Goal: Transaction & Acquisition: Purchase product/service

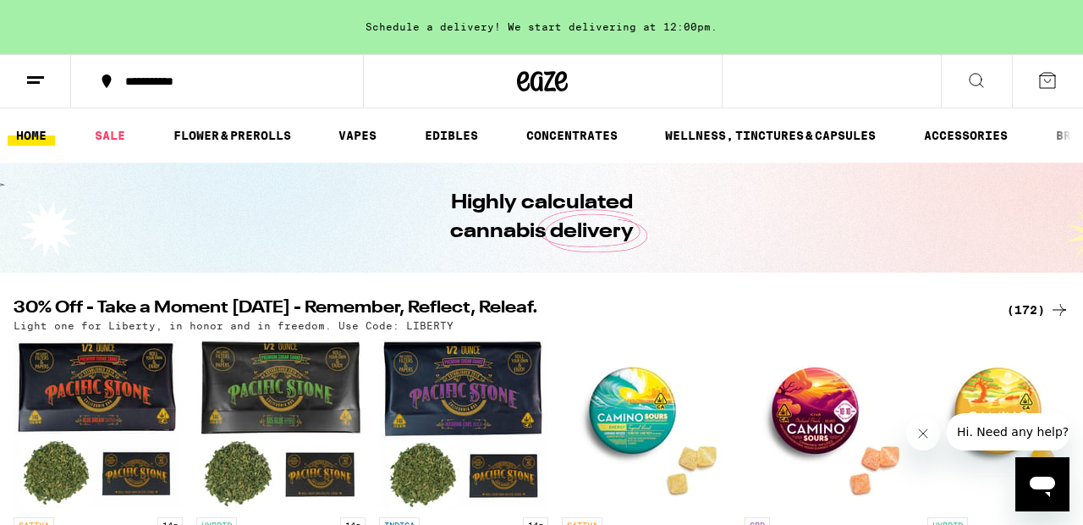
click at [626, 301] on h2 "30% Off - Take a Moment [DATE] - Remember, Reflect, Releaf." at bounding box center [500, 310] width 973 height 20
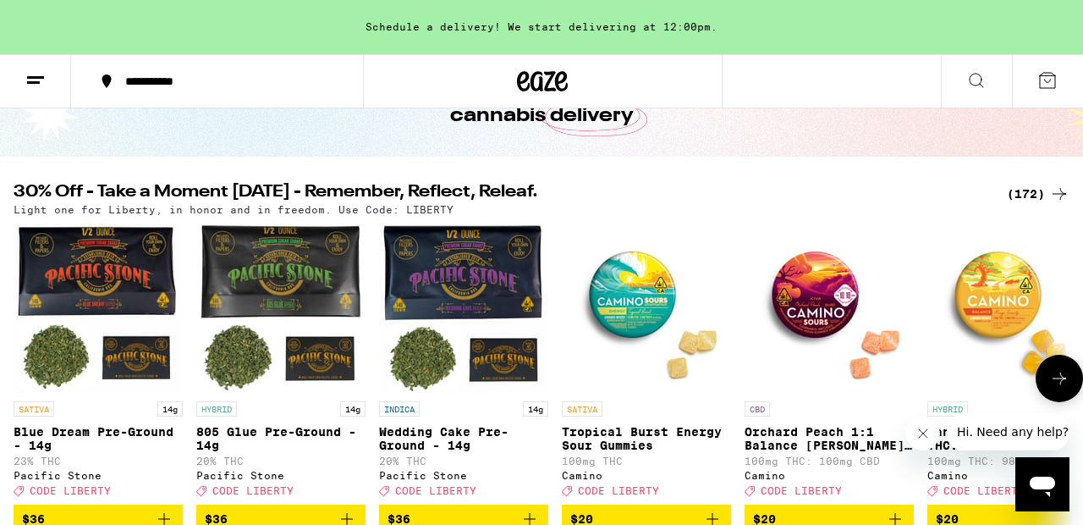
scroll to position [169, 0]
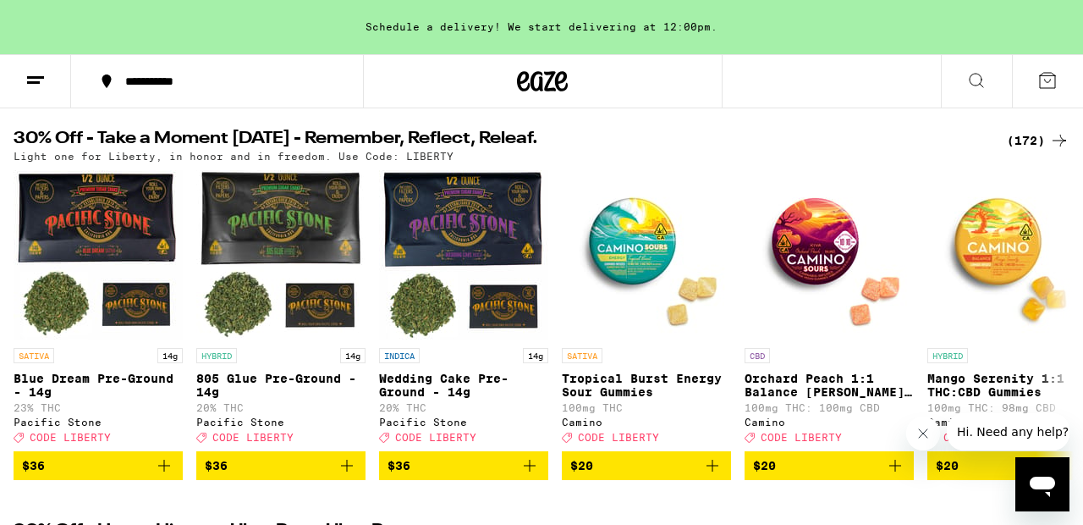
click at [1028, 141] on div "(172)" at bounding box center [1038, 140] width 63 height 20
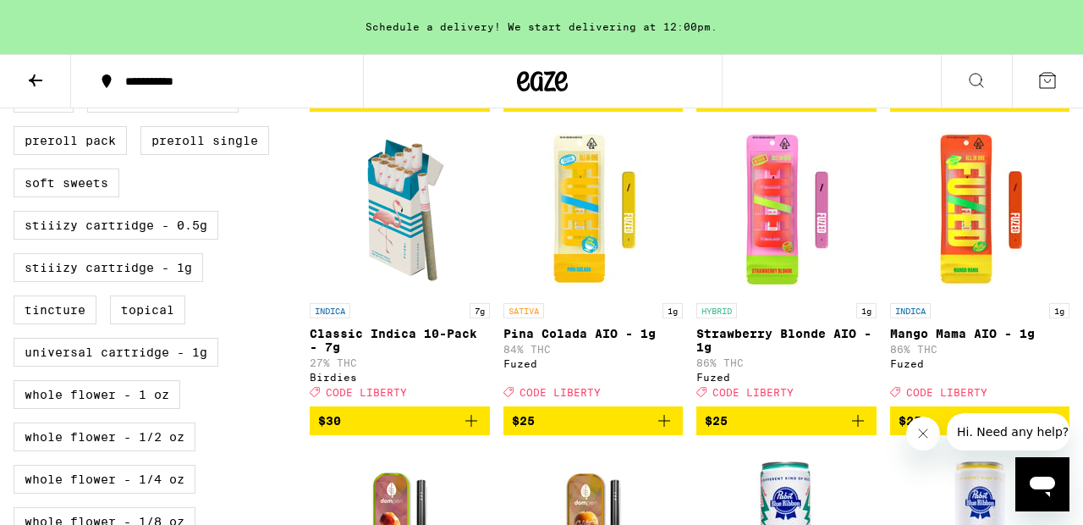
scroll to position [880, 0]
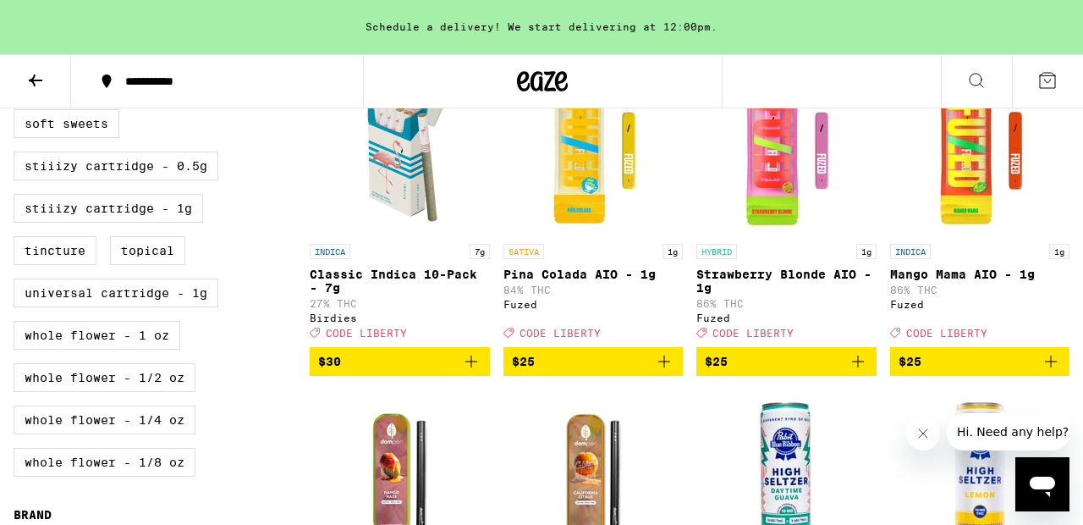
click at [414, 372] on span "$30" at bounding box center [399, 361] width 163 height 20
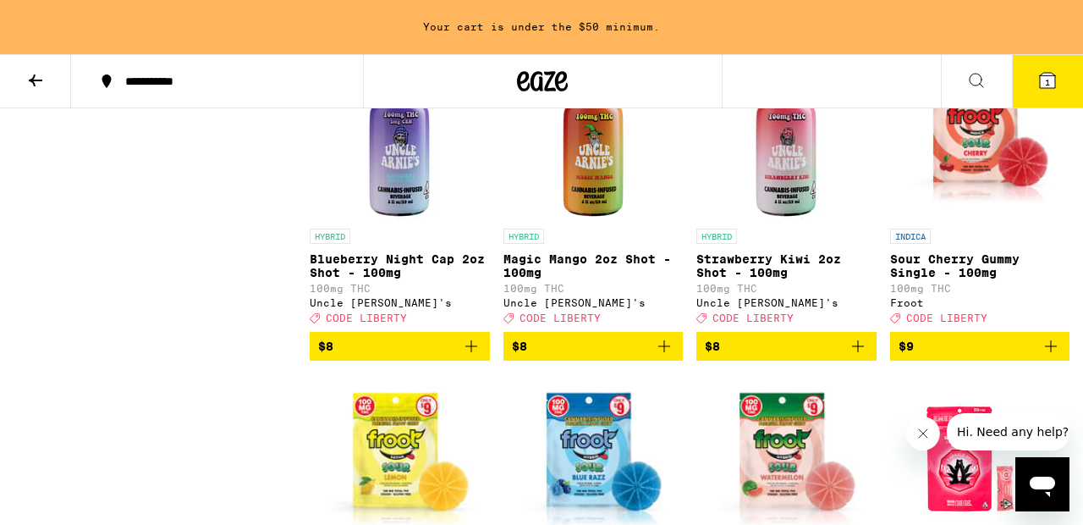
scroll to position [2539, 0]
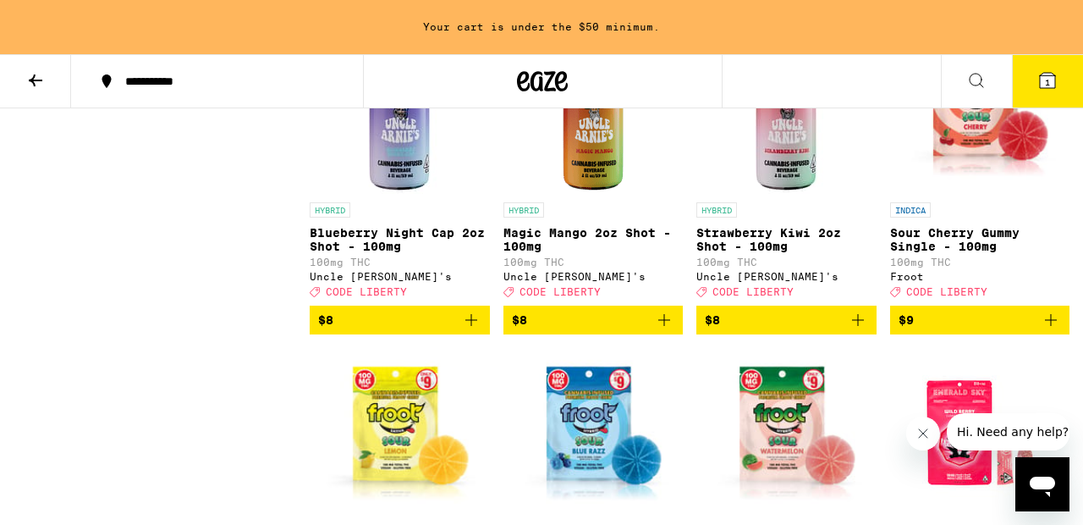
click at [379, 330] on span "$8" at bounding box center [399, 320] width 163 height 20
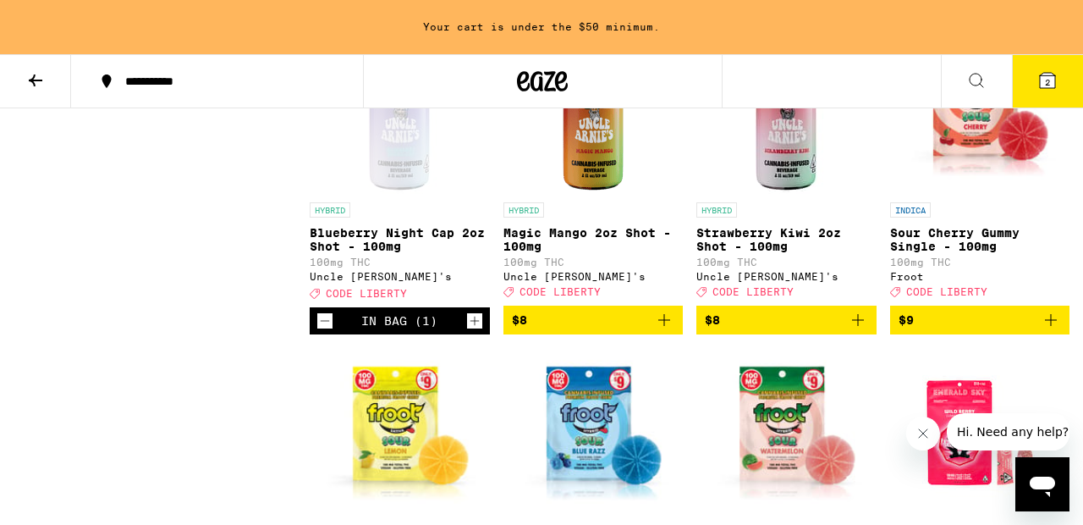
click at [30, 75] on icon at bounding box center [35, 80] width 20 height 20
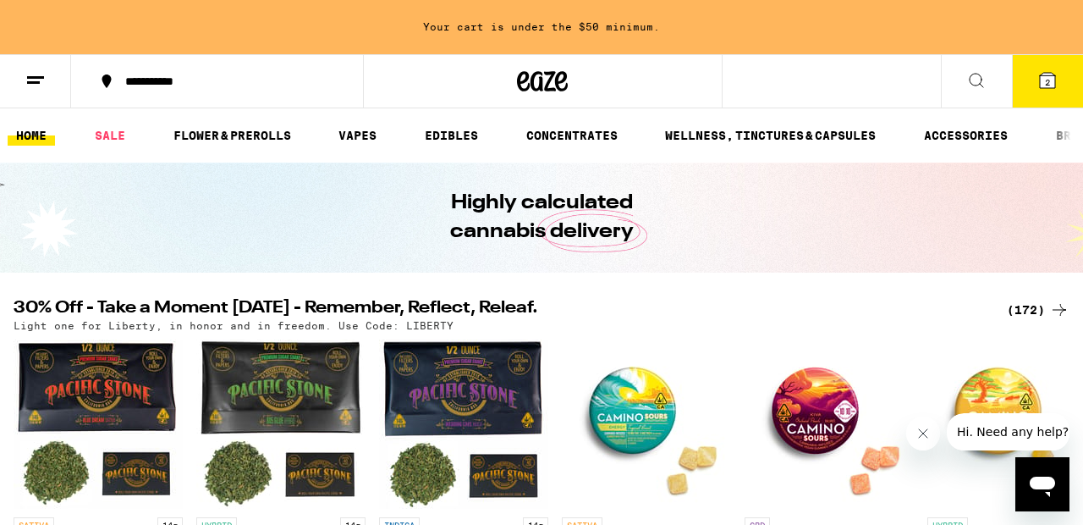
click at [158, 206] on div "Highly calculated cannabis delivery" at bounding box center [541, 218] width 1083 height 110
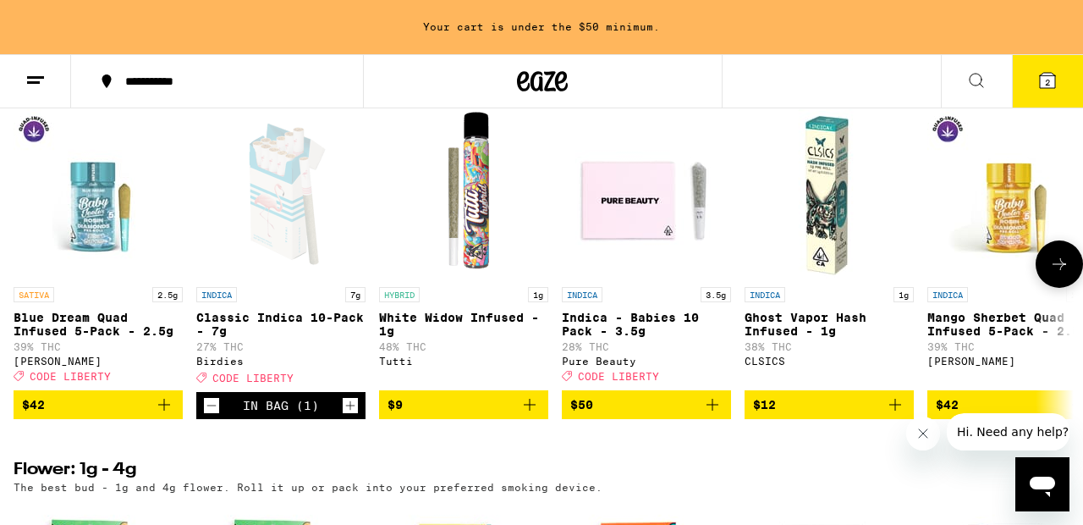
scroll to position [1422, 0]
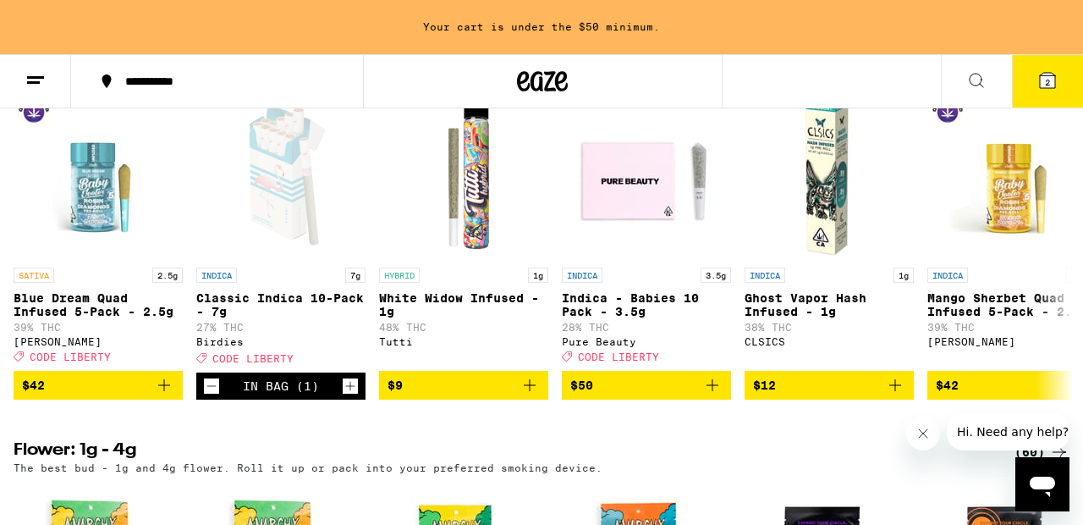
click at [941, 445] on div at bounding box center [988, 431] width 163 height 37
click at [912, 430] on button "Close message from company" at bounding box center [924, 433] width 34 height 34
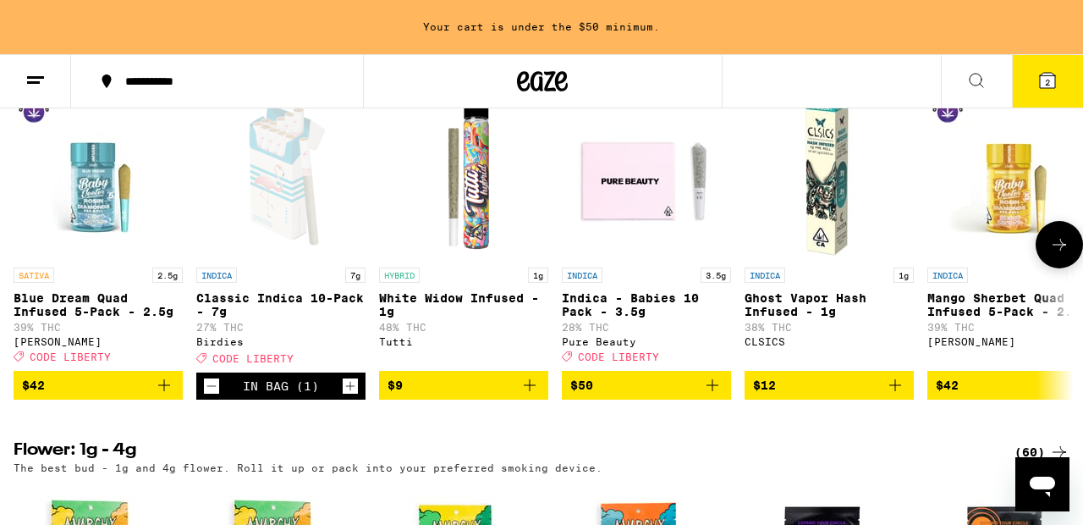
click at [986, 395] on span "$42" at bounding box center [1012, 385] width 152 height 20
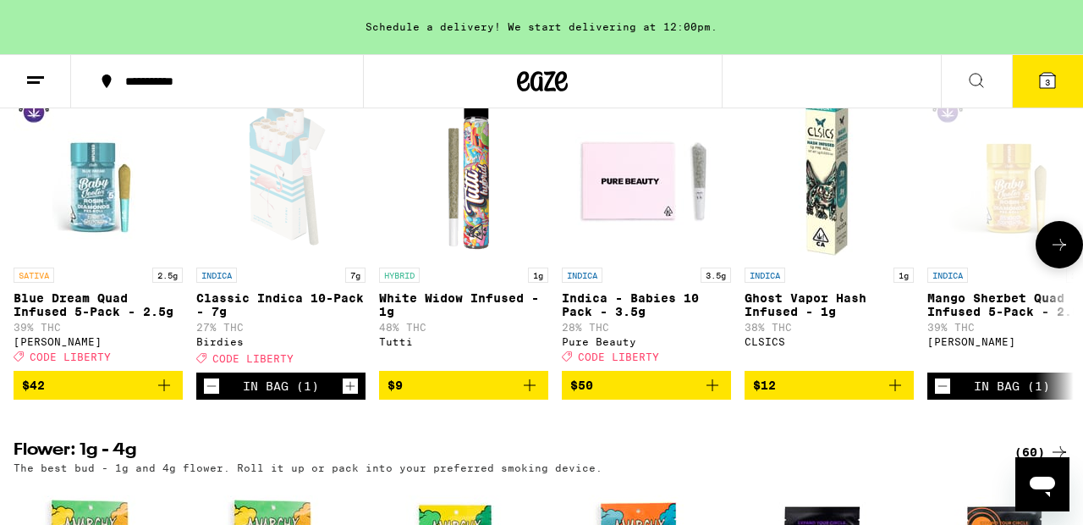
click at [442, 395] on span "$9" at bounding box center [464, 385] width 152 height 20
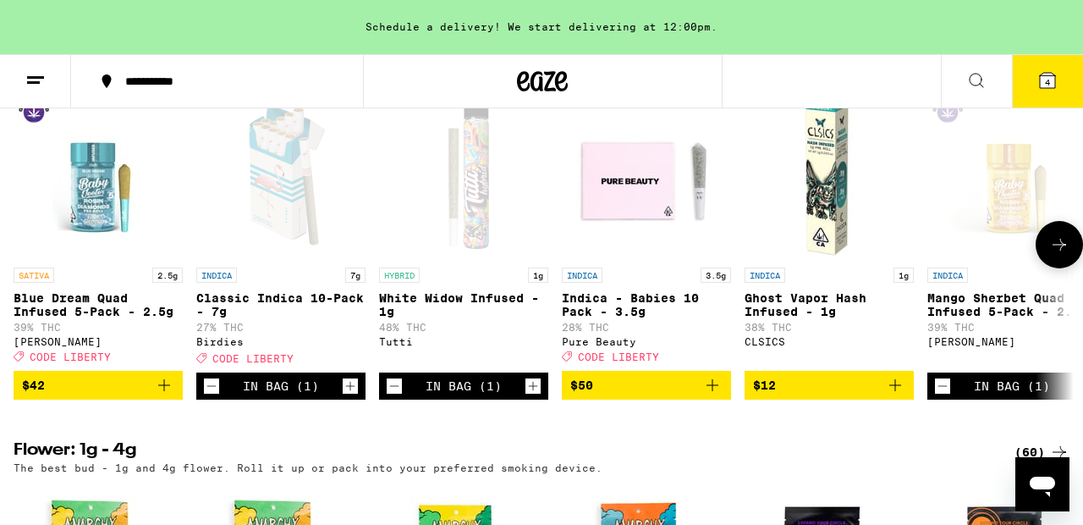
click at [1066, 255] on icon at bounding box center [1060, 244] width 20 height 20
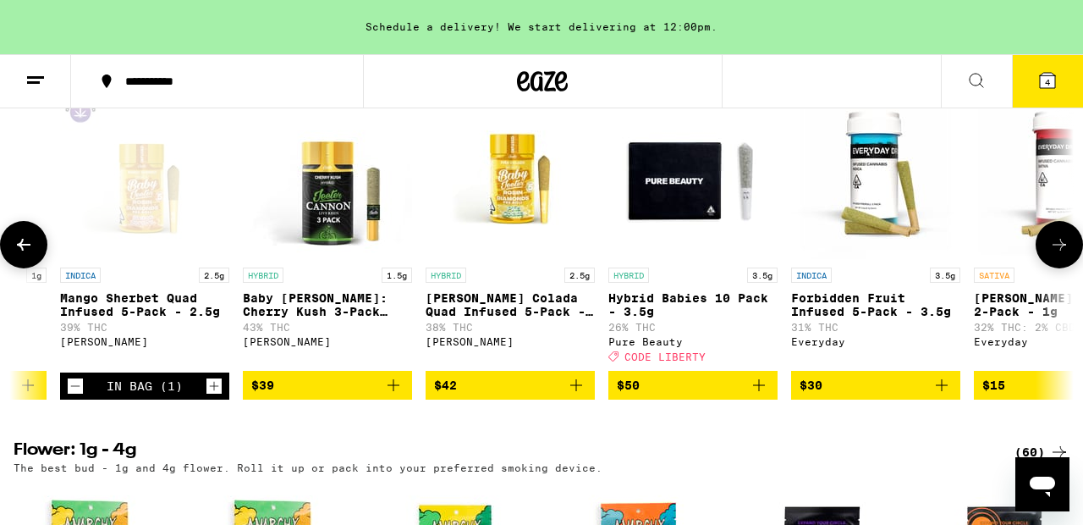
scroll to position [0, 872]
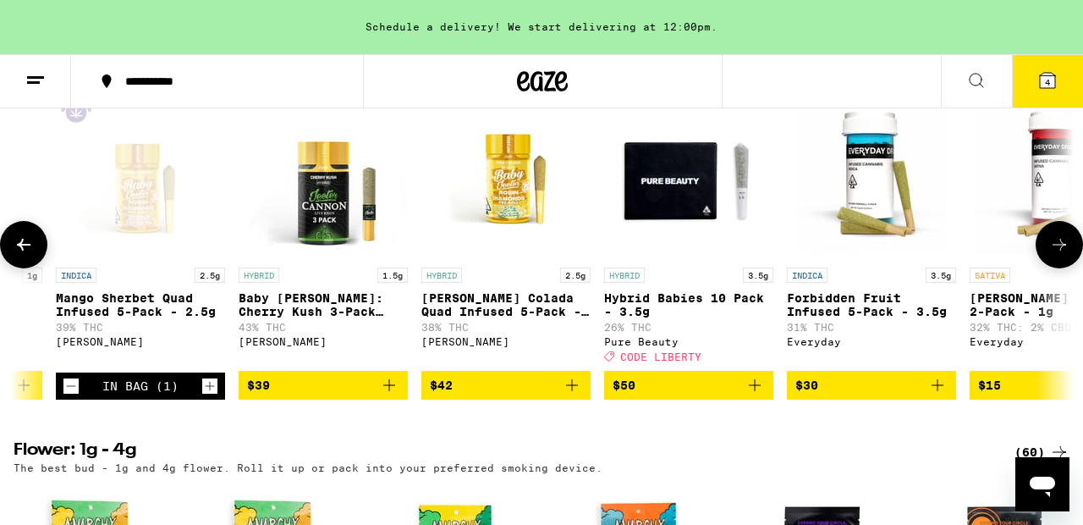
click at [1066, 255] on icon at bounding box center [1060, 244] width 20 height 20
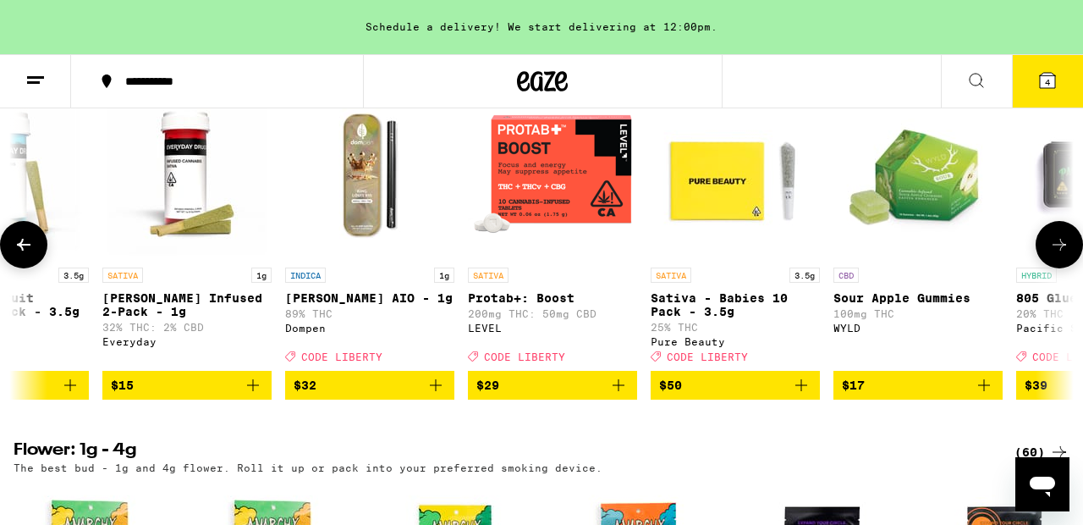
scroll to position [0, 1744]
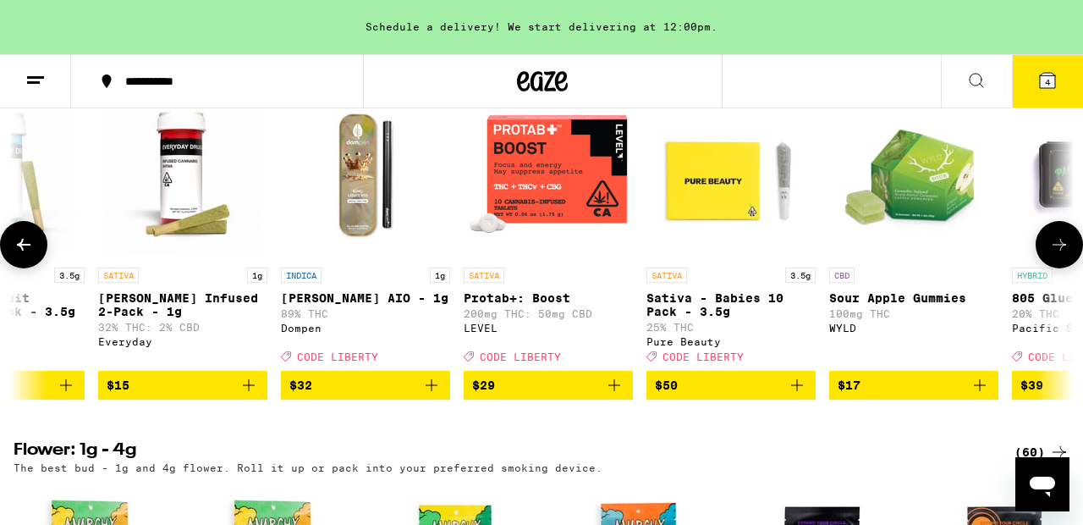
click at [1065, 255] on icon at bounding box center [1060, 244] width 20 height 20
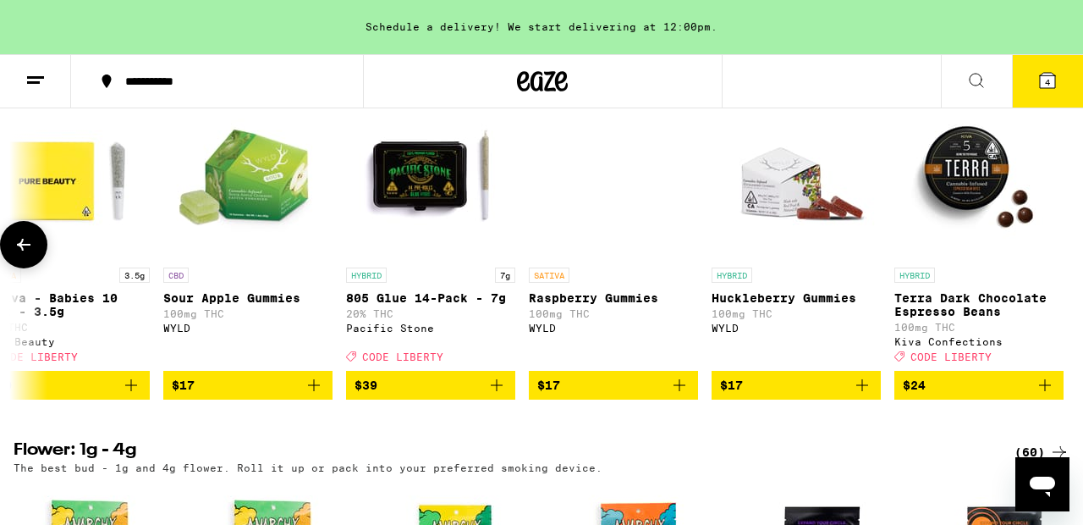
scroll to position [0, 2417]
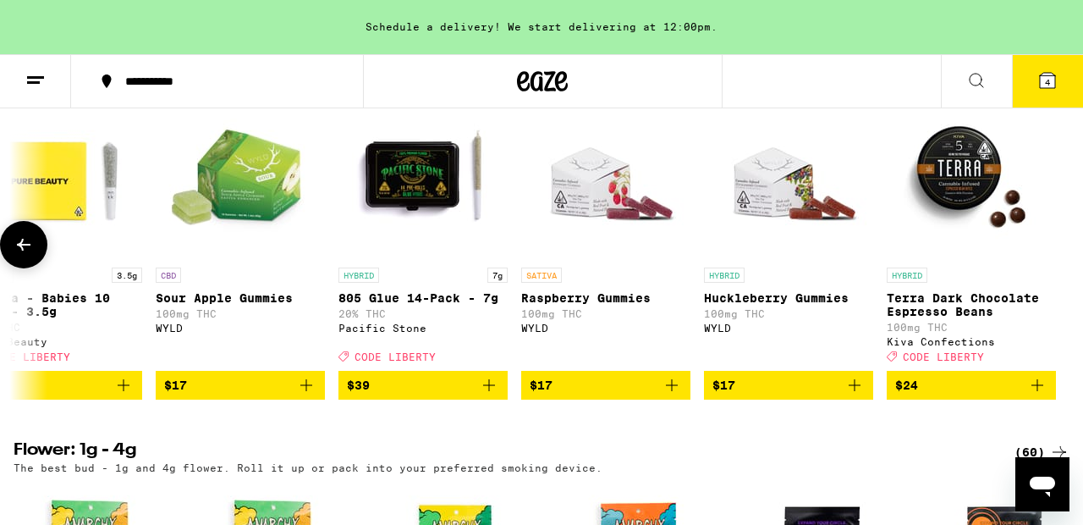
click at [45, 268] on button at bounding box center [23, 244] width 47 height 47
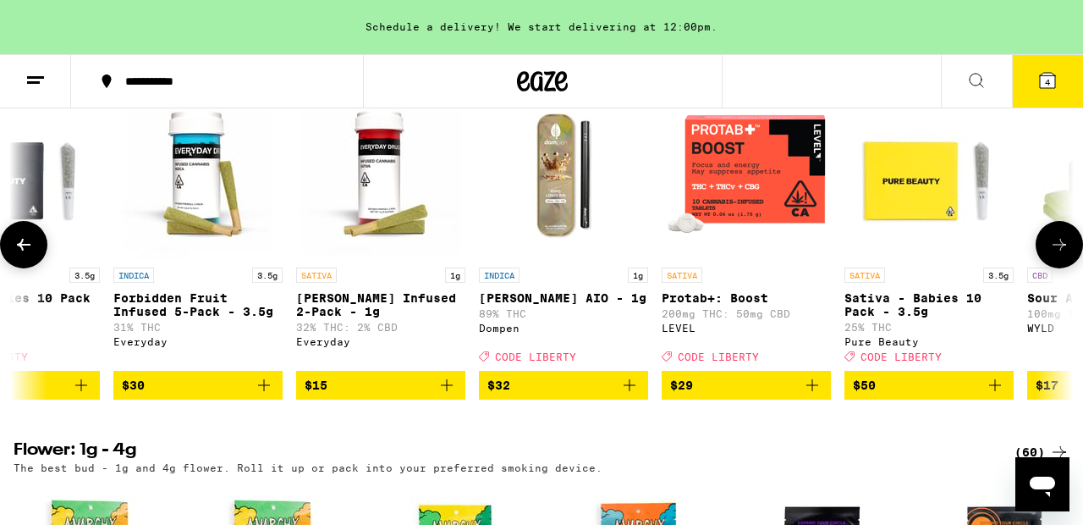
click at [45, 268] on button at bounding box center [23, 244] width 47 height 47
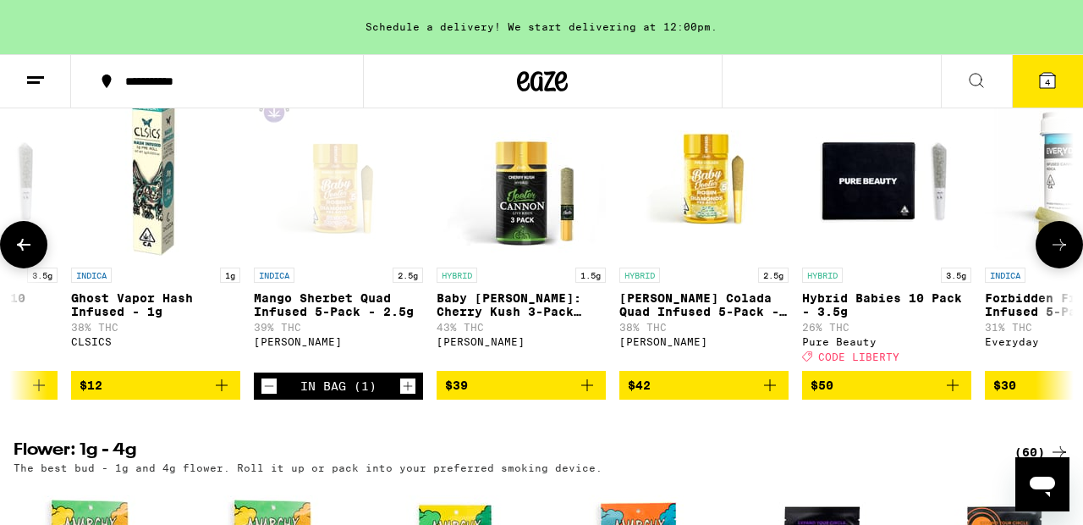
click at [45, 268] on button at bounding box center [23, 244] width 47 height 47
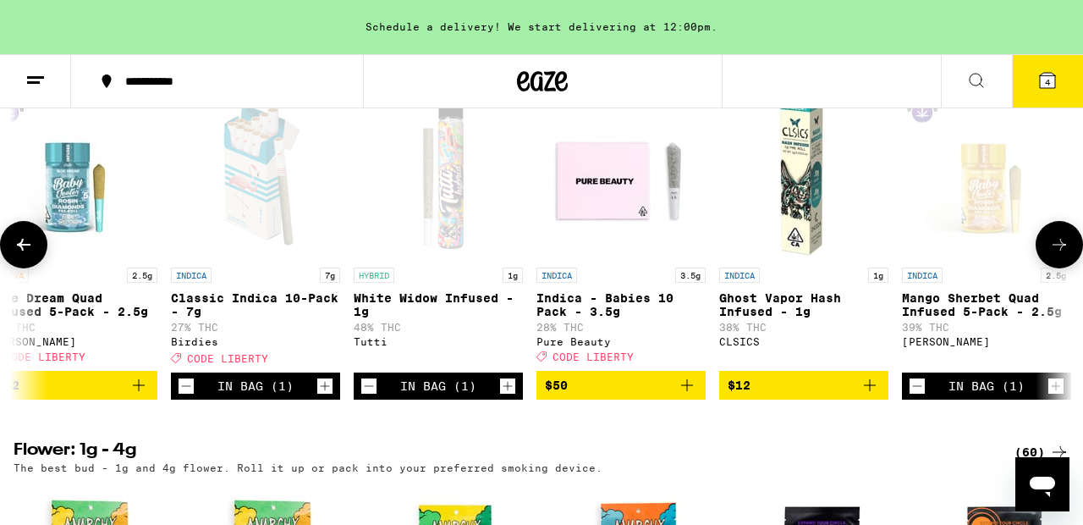
scroll to position [0, 0]
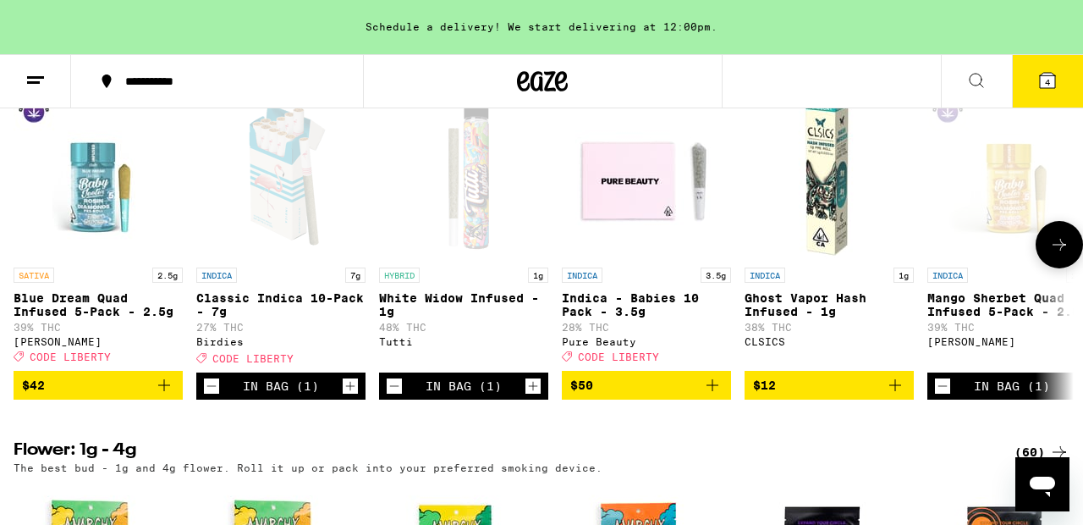
click at [616, 395] on span "$50" at bounding box center [647, 385] width 152 height 20
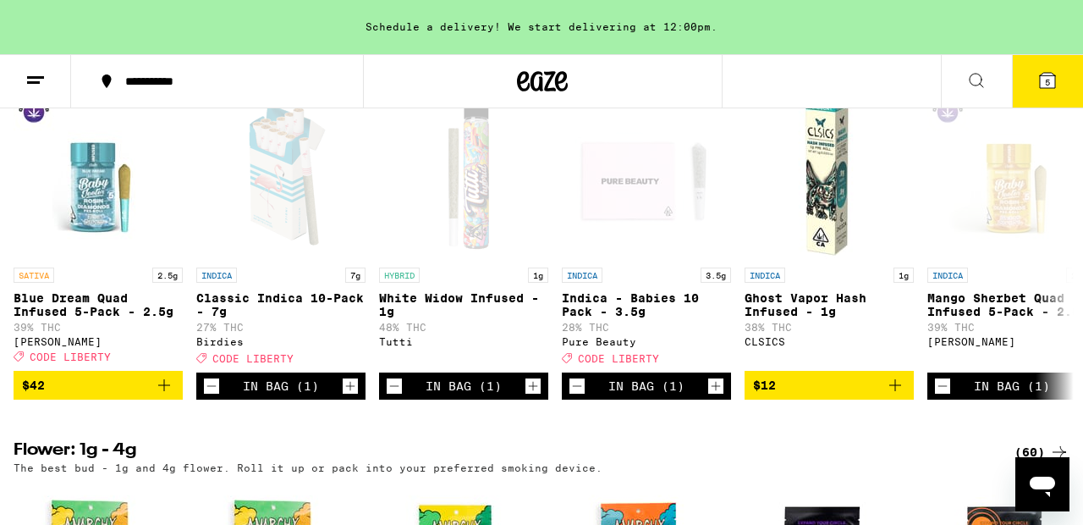
click at [1041, 87] on icon at bounding box center [1047, 80] width 15 height 15
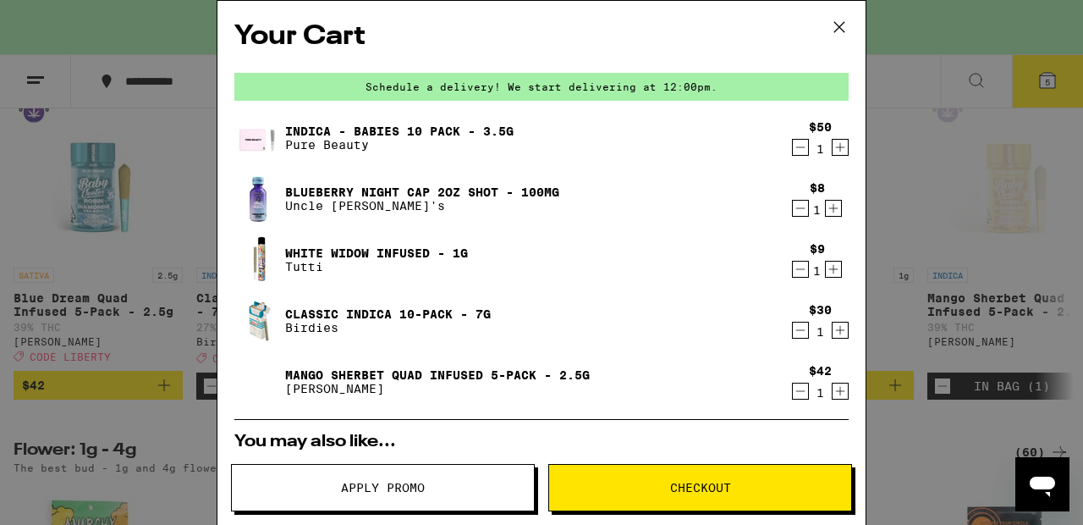
click at [711, 497] on button "Checkout" at bounding box center [701, 487] width 304 height 47
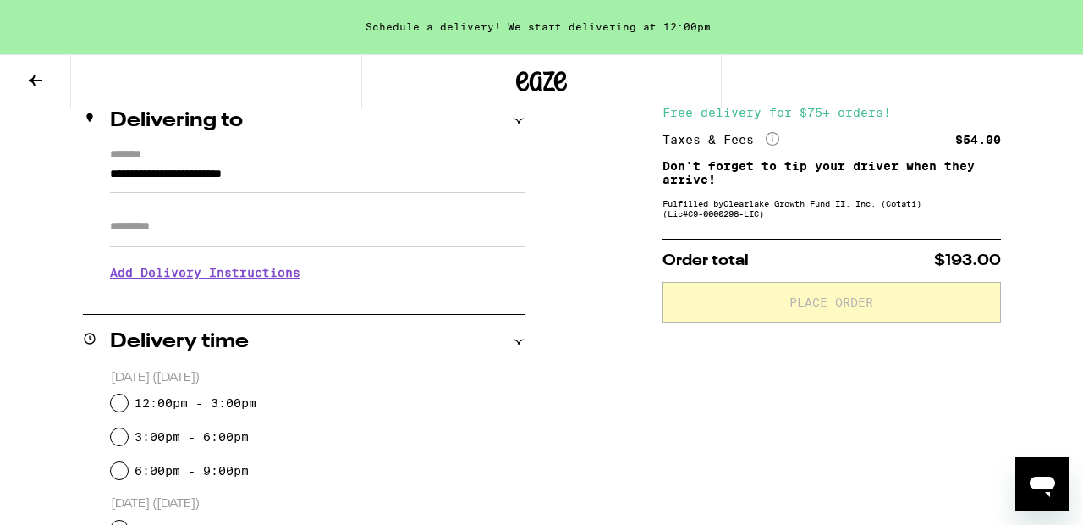
scroll to position [271, 0]
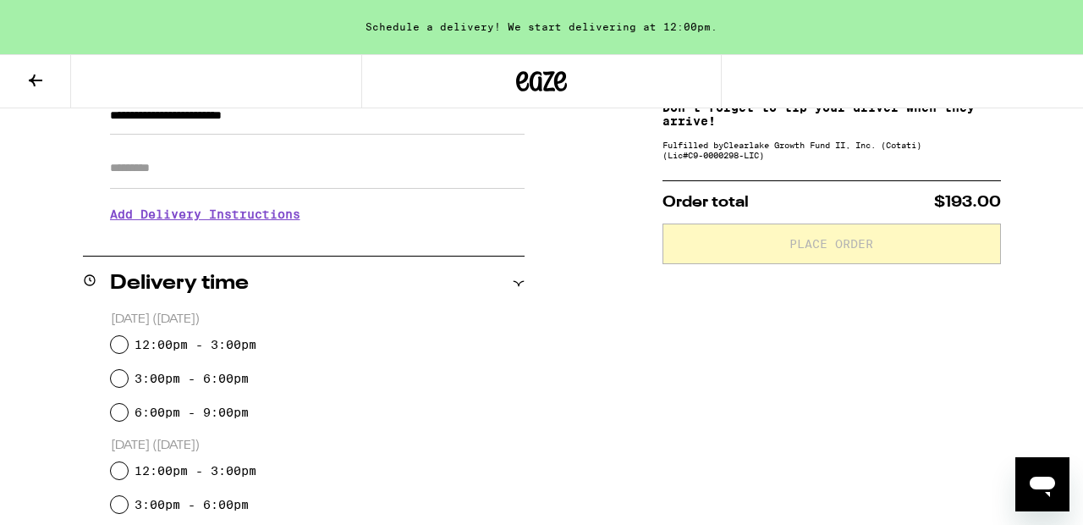
click at [153, 170] on input "Apt/Suite" at bounding box center [317, 168] width 415 height 41
type input "*"
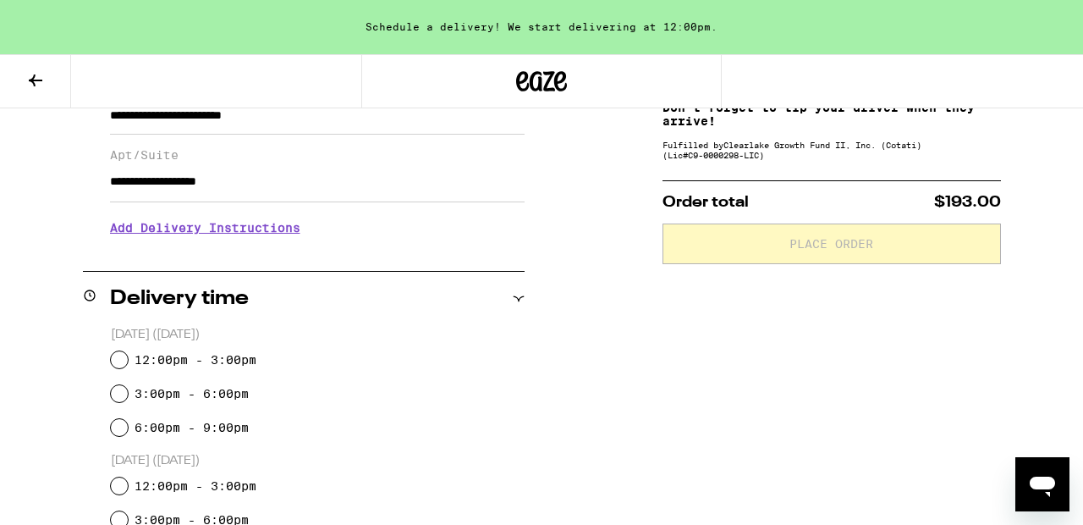
type input "**********"
click at [119, 363] on input "12:00pm - 3:00pm" at bounding box center [119, 359] width 17 height 17
radio input "true"
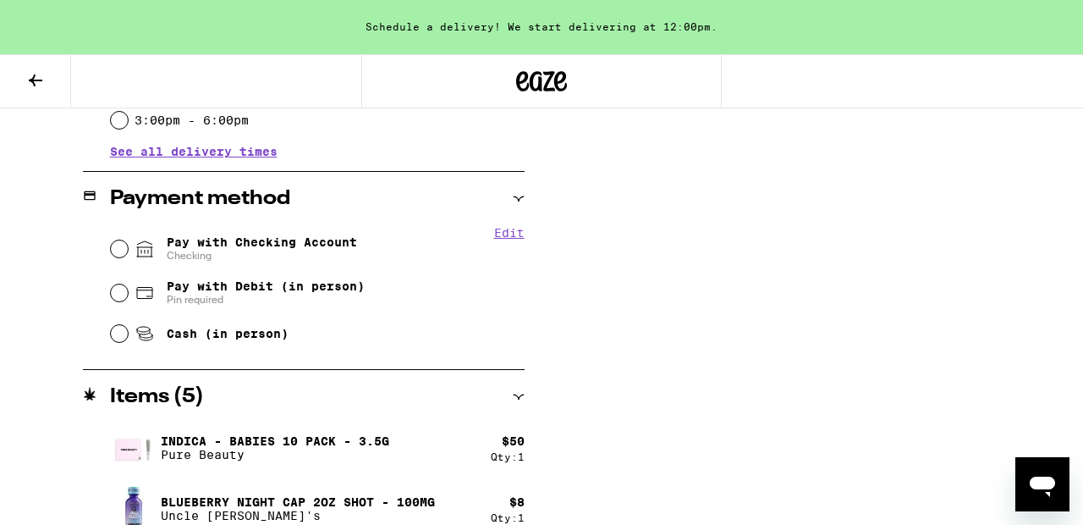
scroll to position [677, 0]
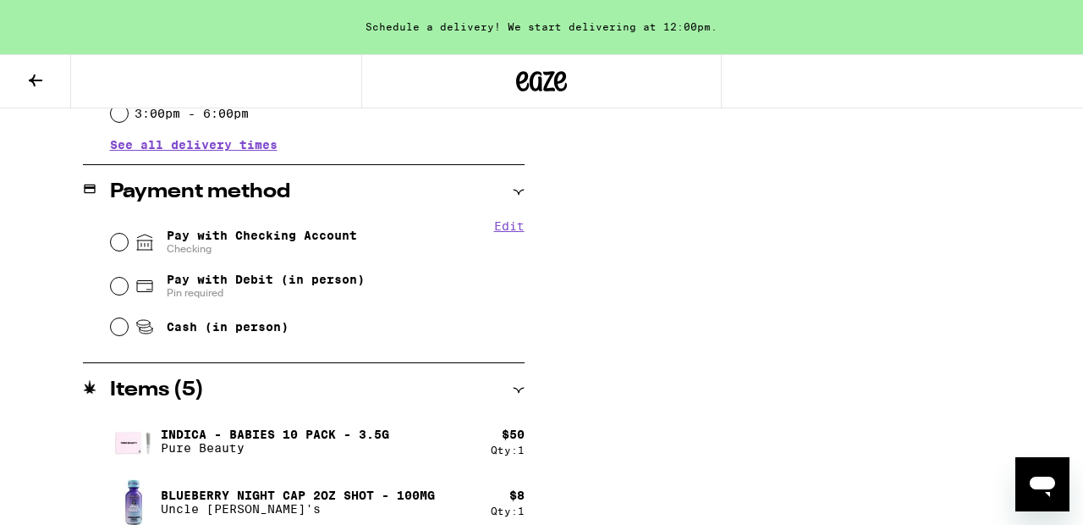
click at [124, 251] on div "Pay with Checking Account Checking" at bounding box center [318, 242] width 414 height 44
click at [117, 240] on input "Pay with Checking Account Checking" at bounding box center [119, 242] width 17 height 17
radio input "true"
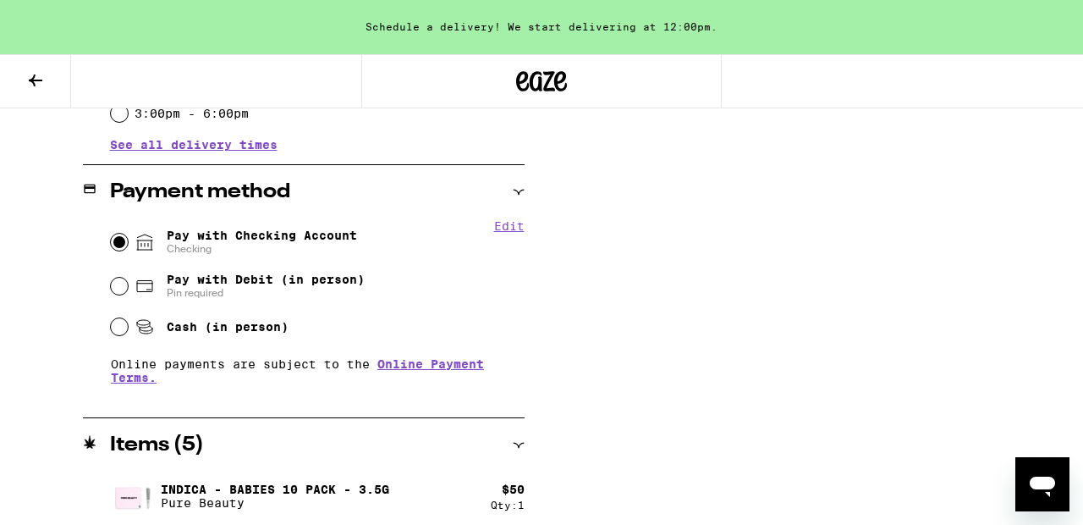
click at [616, 443] on div "**********" at bounding box center [541, 180] width 1083 height 1196
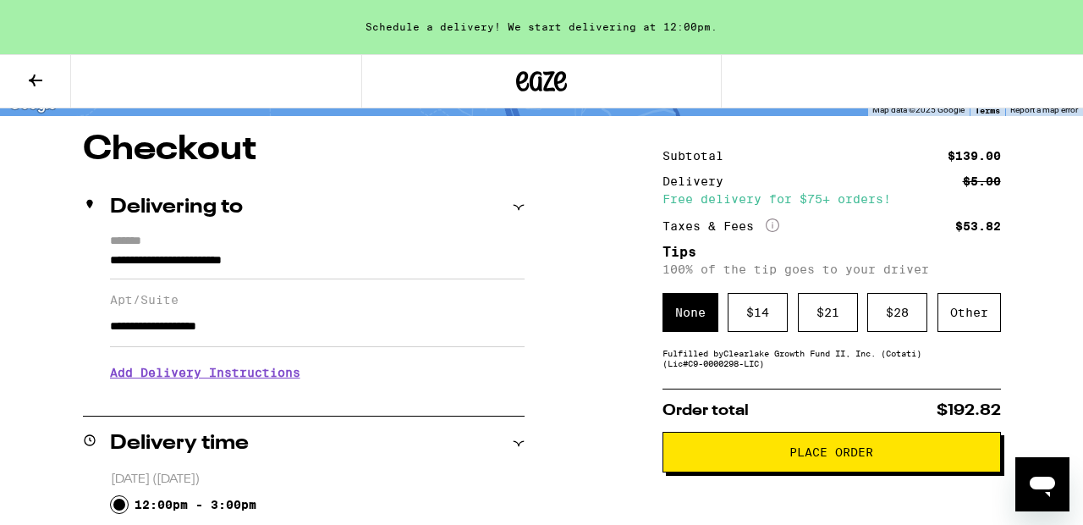
scroll to position [102, 0]
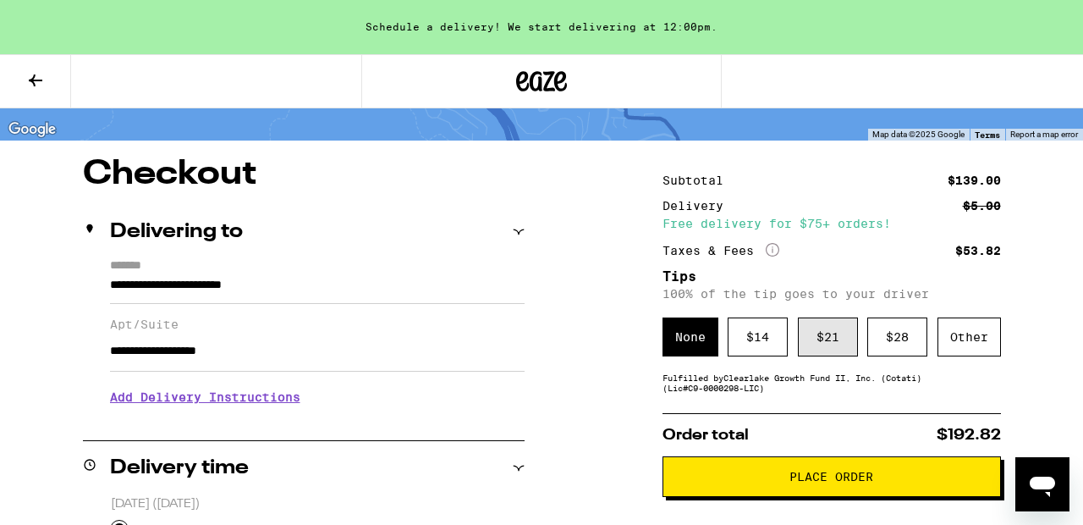
click at [812, 343] on div "$ 21" at bounding box center [828, 336] width 60 height 39
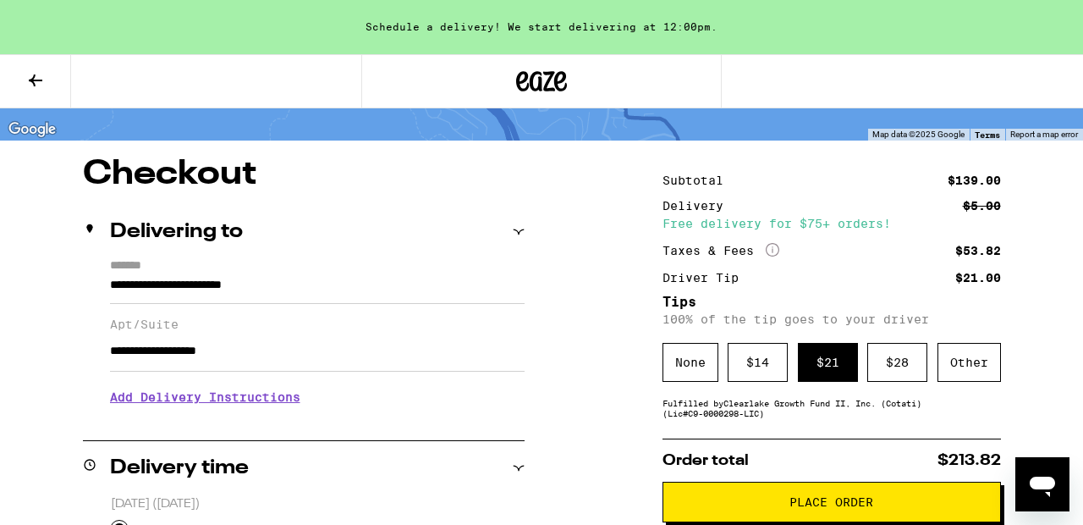
click at [821, 508] on span "Place Order" at bounding box center [832, 502] width 84 height 12
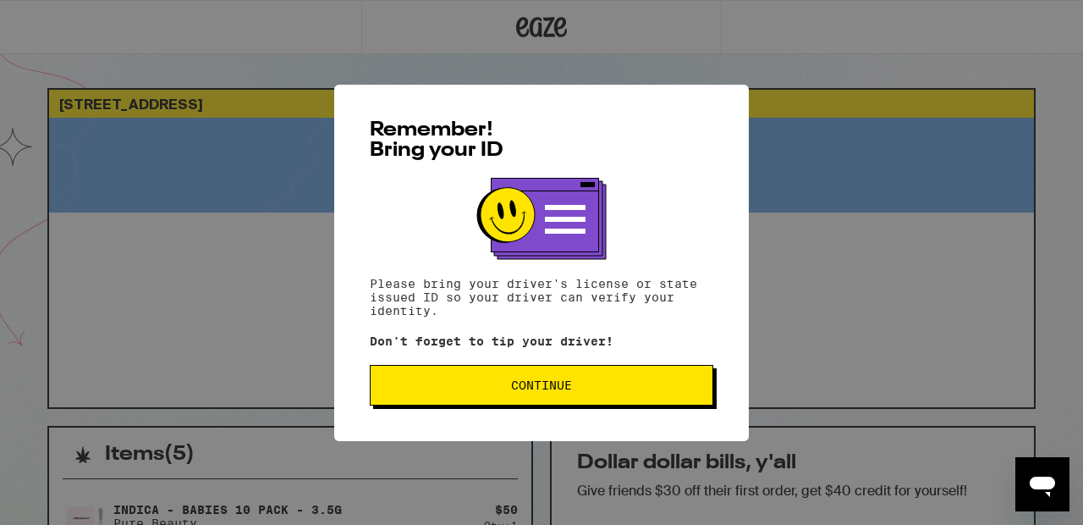
click at [550, 391] on span "Continue" at bounding box center [541, 385] width 61 height 12
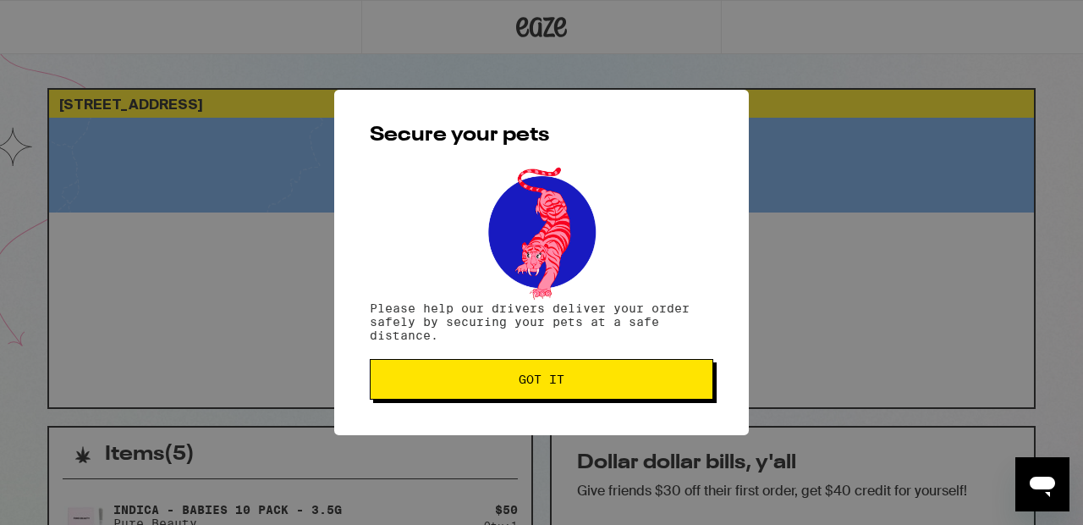
click at [550, 395] on button "Got it" at bounding box center [542, 379] width 344 height 41
